Goal: Task Accomplishment & Management: Complete application form

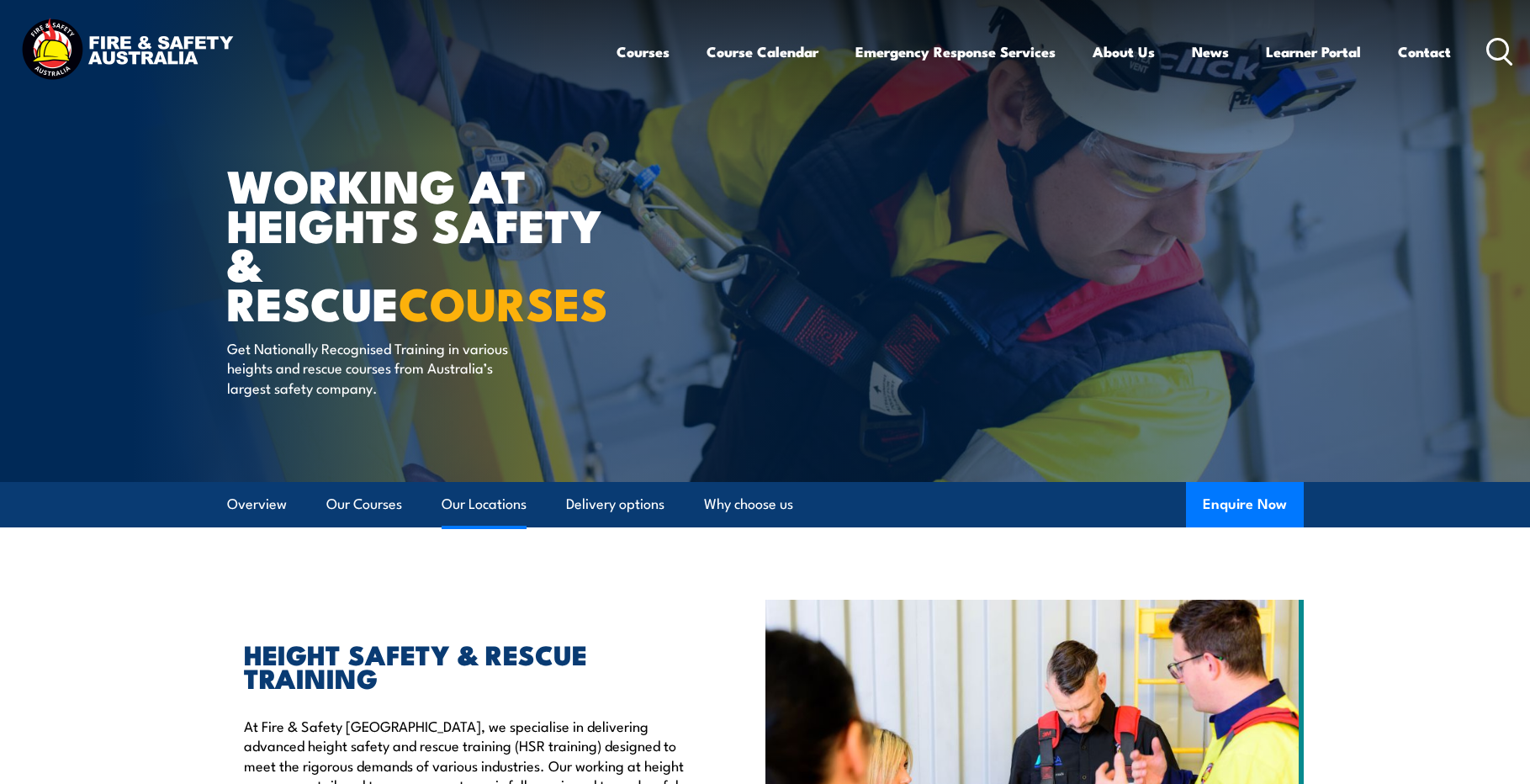
click at [482, 505] on link "Our Locations" at bounding box center [484, 505] width 85 height 45
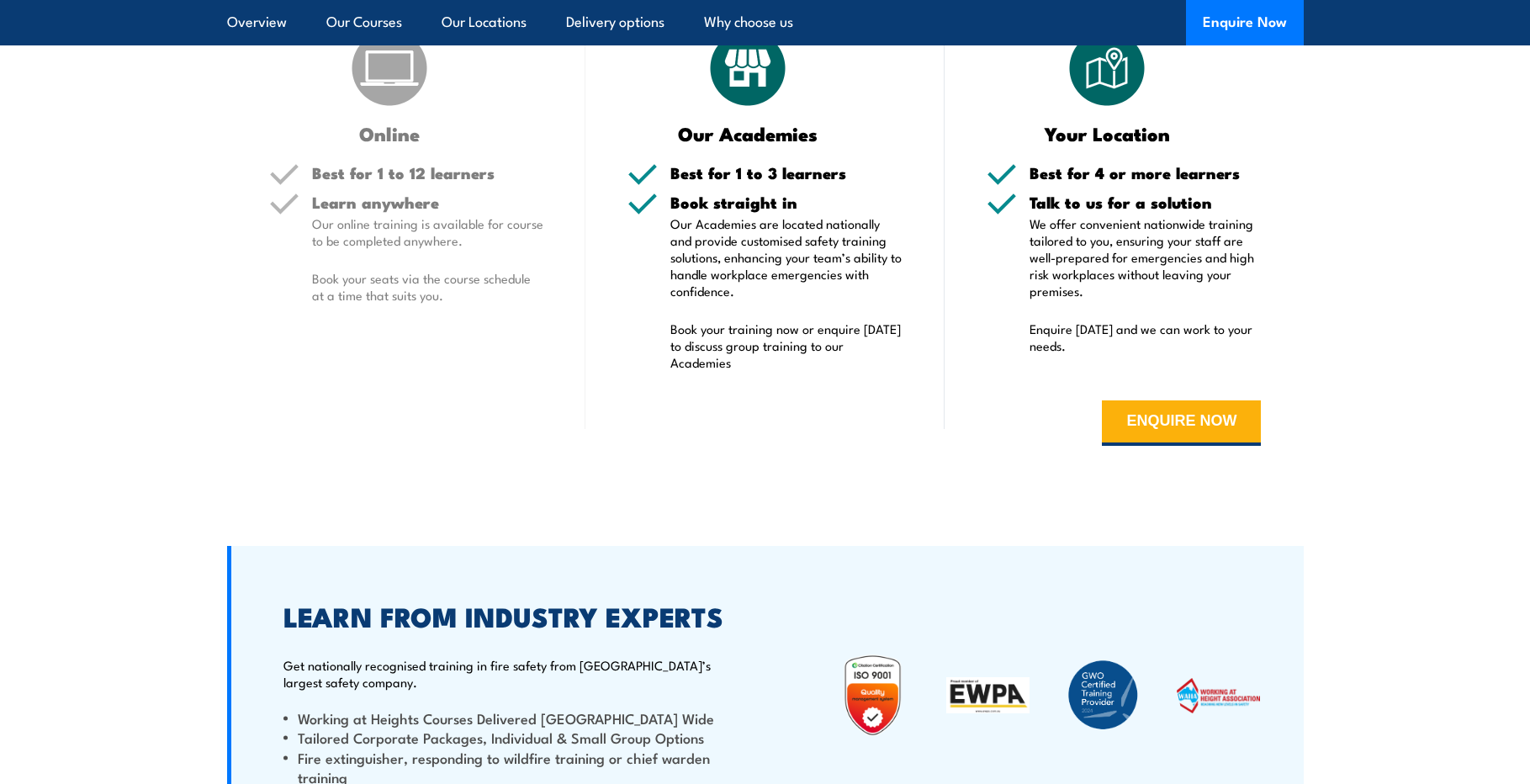
scroll to position [3345, 0]
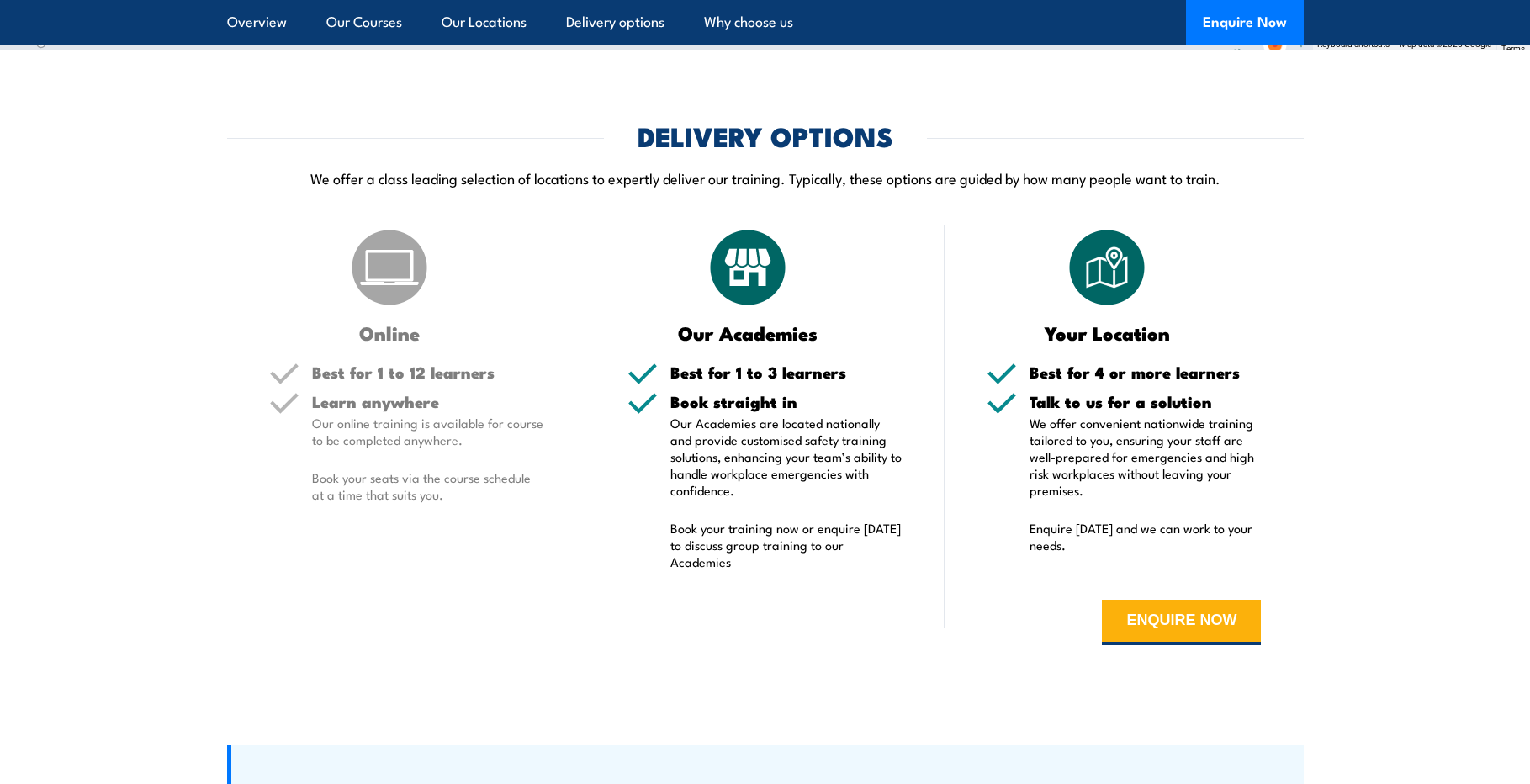
click at [1102, 289] on img at bounding box center [1108, 268] width 84 height 84
click at [1090, 406] on h5 "Talk to us for a solution" at bounding box center [1145, 401] width 232 height 16
click at [1137, 612] on button "ENQUIRE NOW" at bounding box center [1181, 622] width 159 height 46
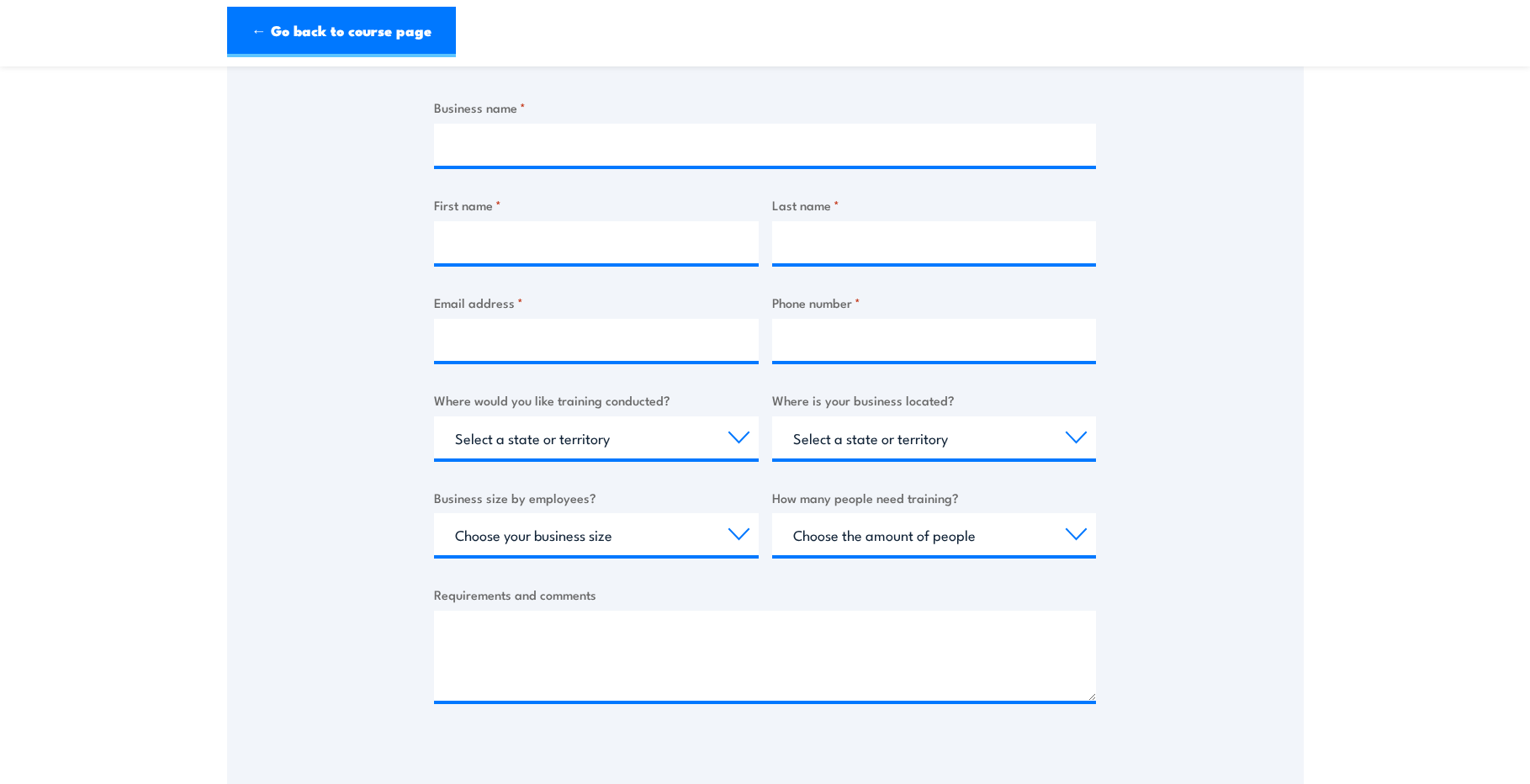
scroll to position [420, 0]
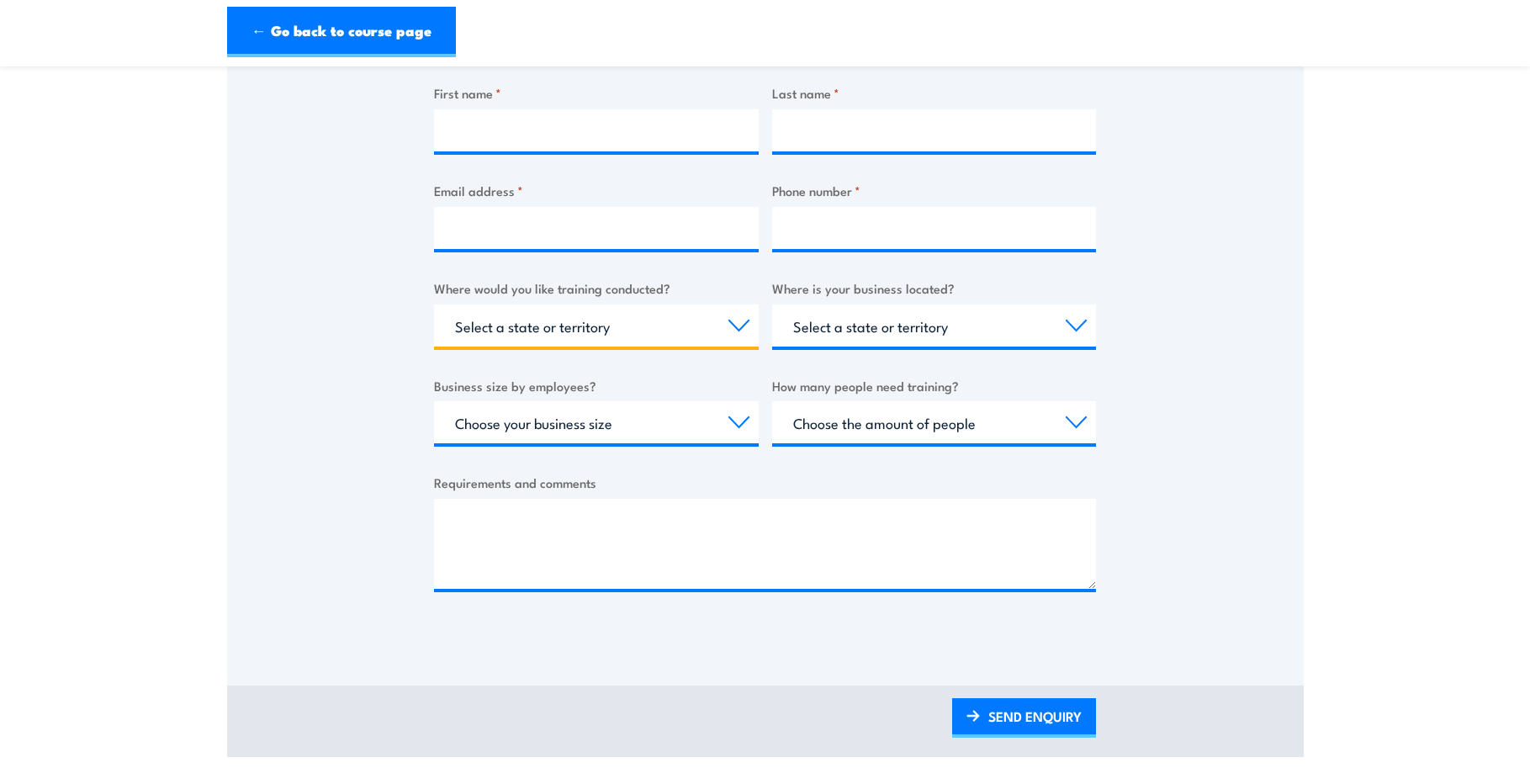
click at [745, 322] on select "Select a state or territory Nationally - multiple locations QLD NSW VIC SA ACT …" at bounding box center [596, 325] width 324 height 42
select select "NSW"
click at [434, 304] on select "Select a state or territory Nationally - multiple locations QLD NSW VIC SA ACT …" at bounding box center [596, 325] width 324 height 42
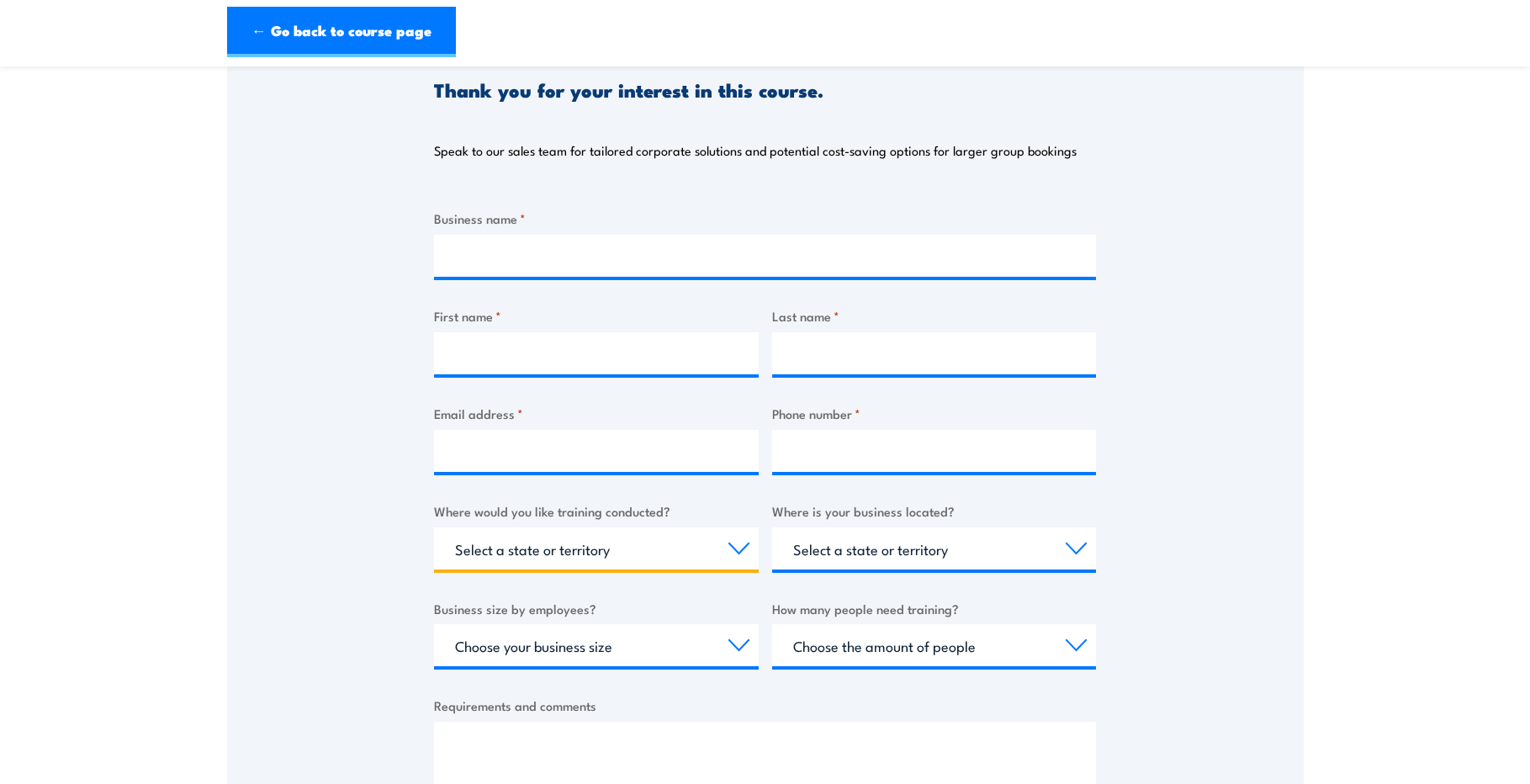
scroll to position [0, 0]
